Goal: Task Accomplishment & Management: Manage account settings

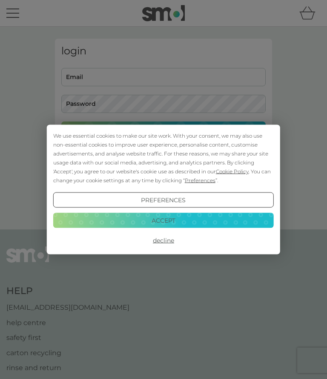
click at [164, 218] on button "Accept" at bounding box center [163, 220] width 220 height 15
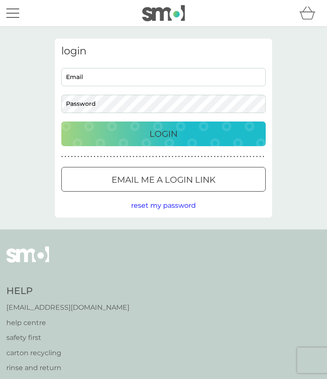
click at [88, 78] on input "Email" at bounding box center [163, 77] width 204 height 18
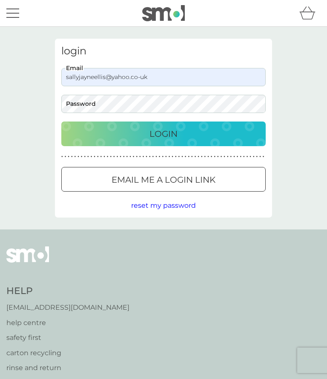
click at [160, 80] on input "sallyjayneellis@yahoo.co-uk" at bounding box center [163, 77] width 204 height 18
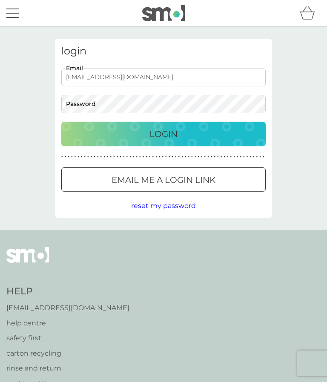
type input "sallyjayneellis@yahoo.co.uk"
click at [168, 132] on p "Login" at bounding box center [163, 134] width 28 height 14
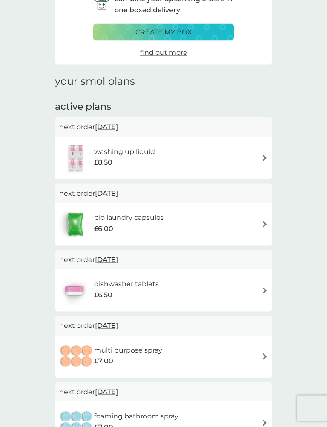
scroll to position [49, 0]
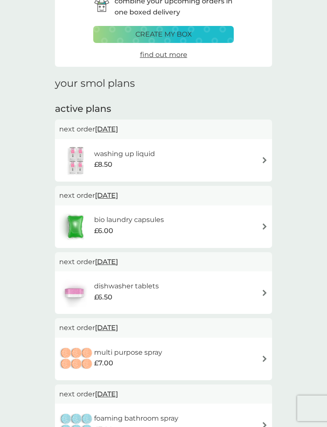
click at [220, 157] on div "washing up liquid £8.50" at bounding box center [163, 160] width 208 height 30
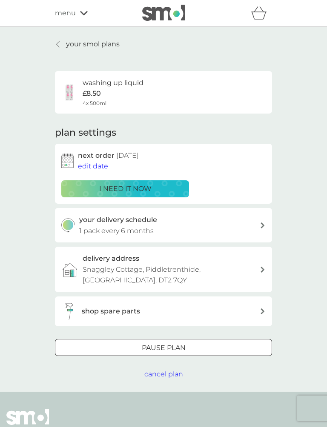
click at [95, 165] on span "edit date" at bounding box center [93, 166] width 30 height 8
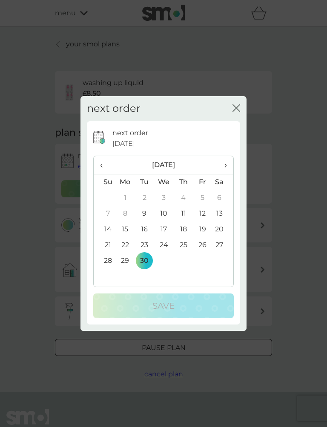
click at [164, 225] on td "17" at bounding box center [164, 230] width 20 height 16
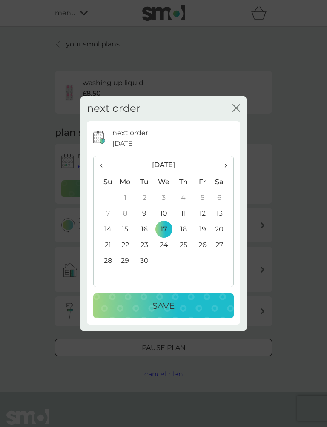
click at [165, 302] on p "Save" at bounding box center [163, 306] width 22 height 14
